Goal: Transaction & Acquisition: Obtain resource

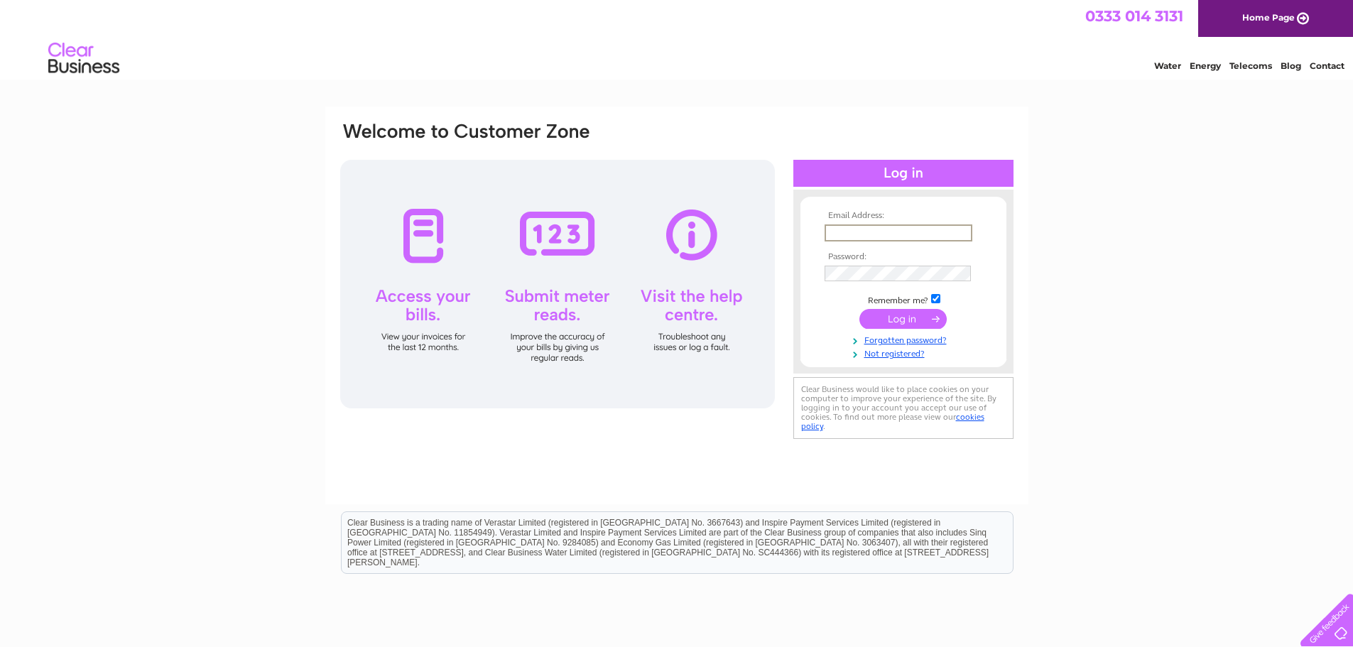
click at [892, 228] on input "text" at bounding box center [899, 232] width 148 height 17
type input "[EMAIL_ADDRESS][DOMAIN_NAME]"
click at [928, 319] on input "submit" at bounding box center [902, 318] width 87 height 20
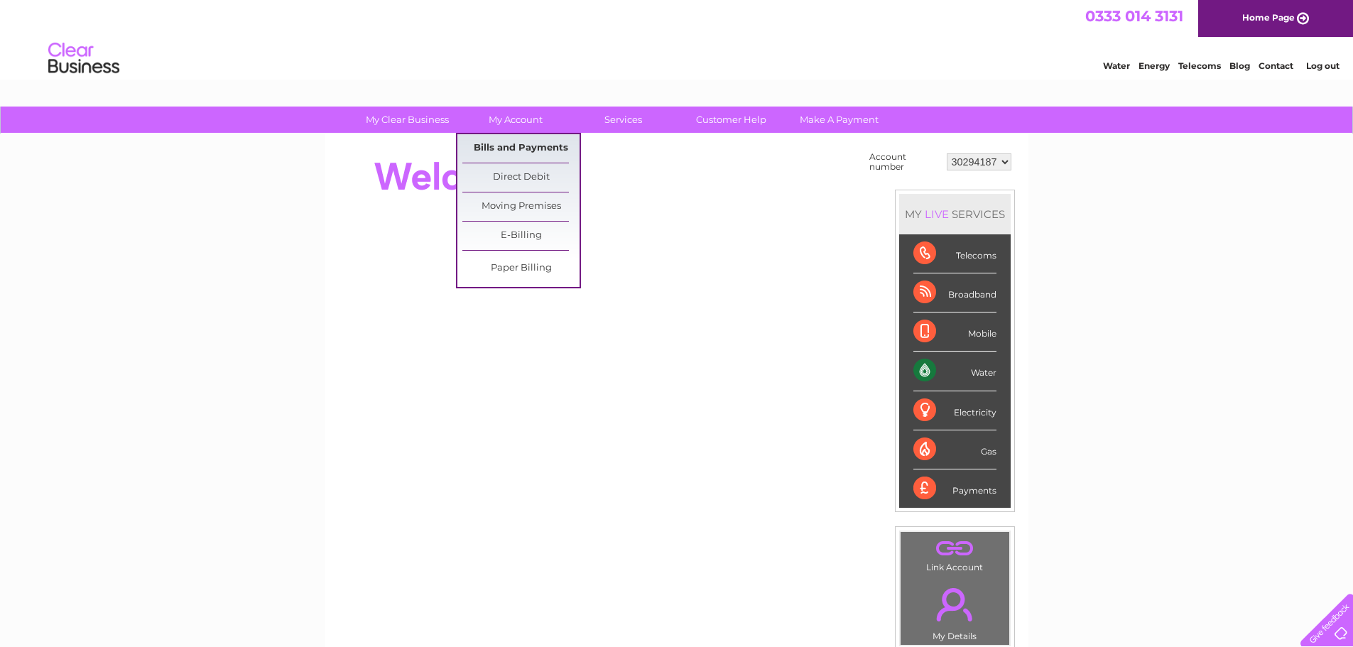
click at [495, 144] on link "Bills and Payments" at bounding box center [520, 148] width 117 height 28
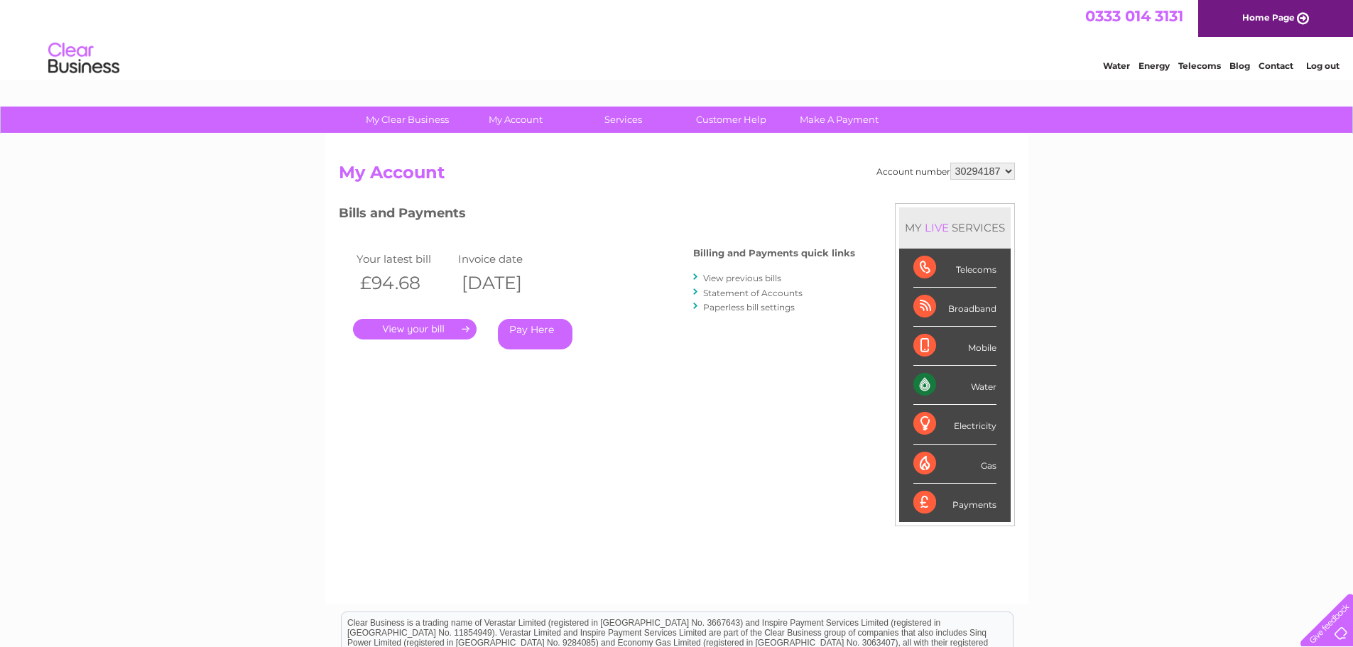
click at [443, 332] on link "." at bounding box center [415, 329] width 124 height 21
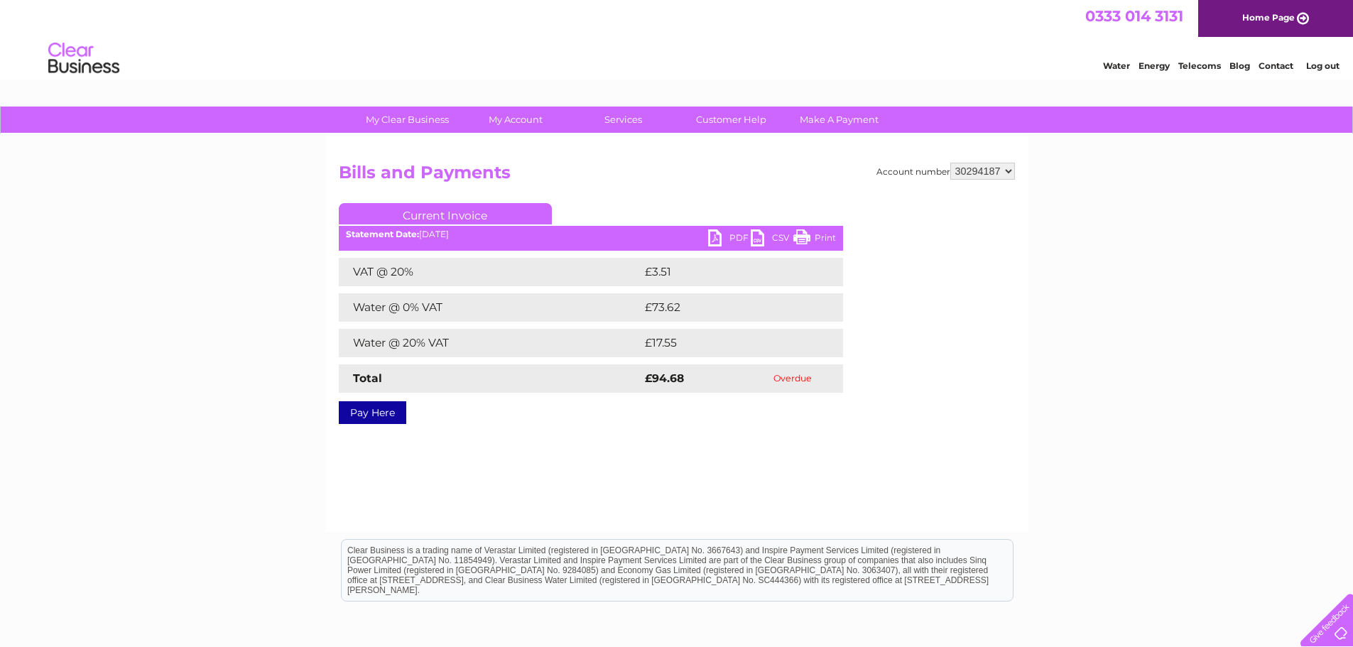
click at [736, 239] on link "PDF" at bounding box center [729, 239] width 43 height 21
click at [1176, 239] on div "My Clear Business Login Details My Details My Preferences Link Account My Accou…" at bounding box center [676, 441] width 1353 height 668
